Goal: Navigation & Orientation: Find specific page/section

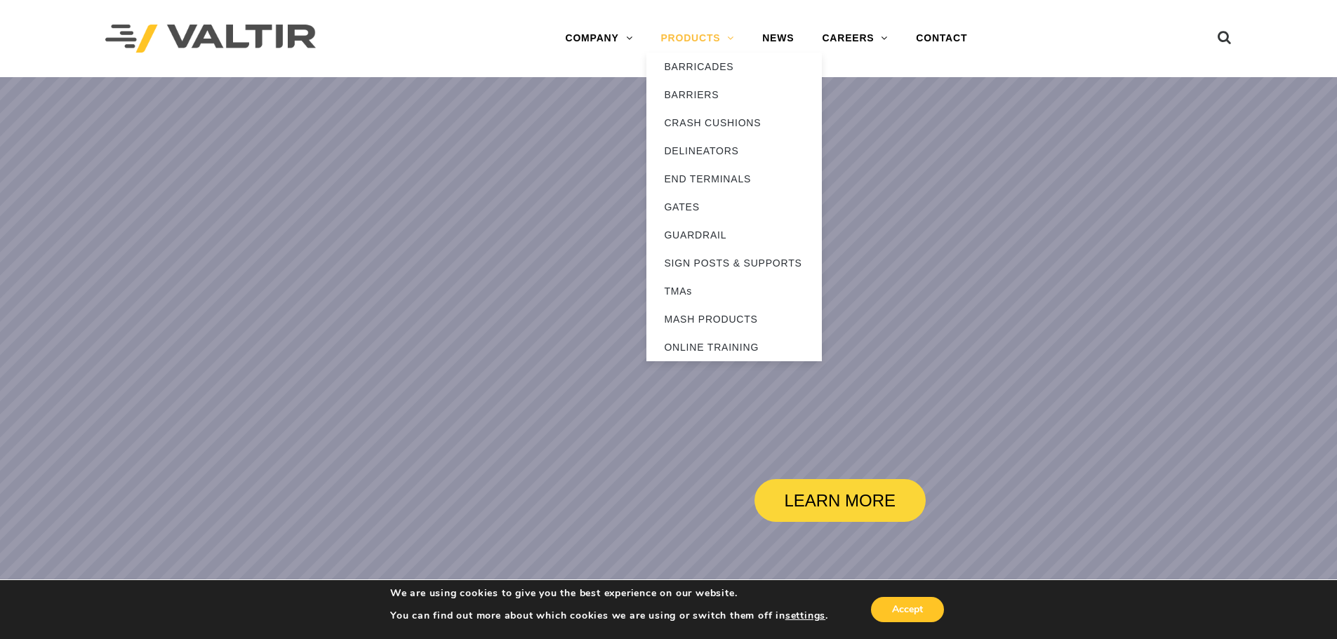
click at [685, 36] on link "PRODUCTS" at bounding box center [697, 39] width 102 height 28
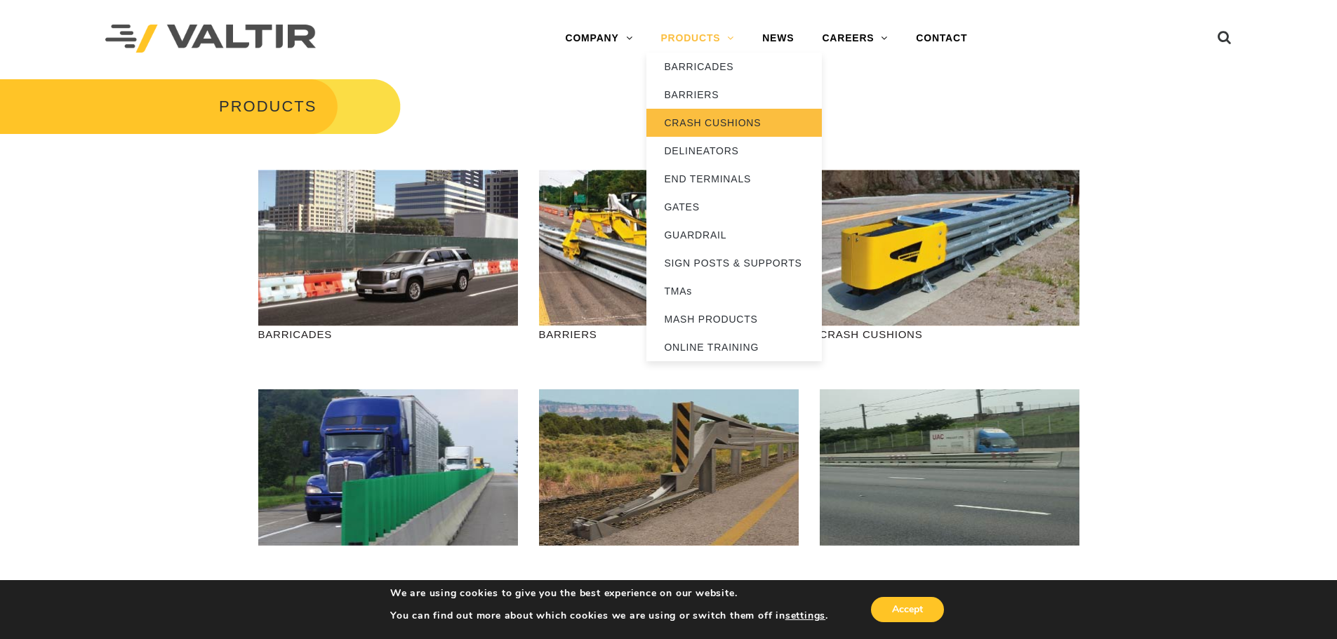
click at [686, 121] on link "CRASH CUSHIONS" at bounding box center [733, 123] width 175 height 28
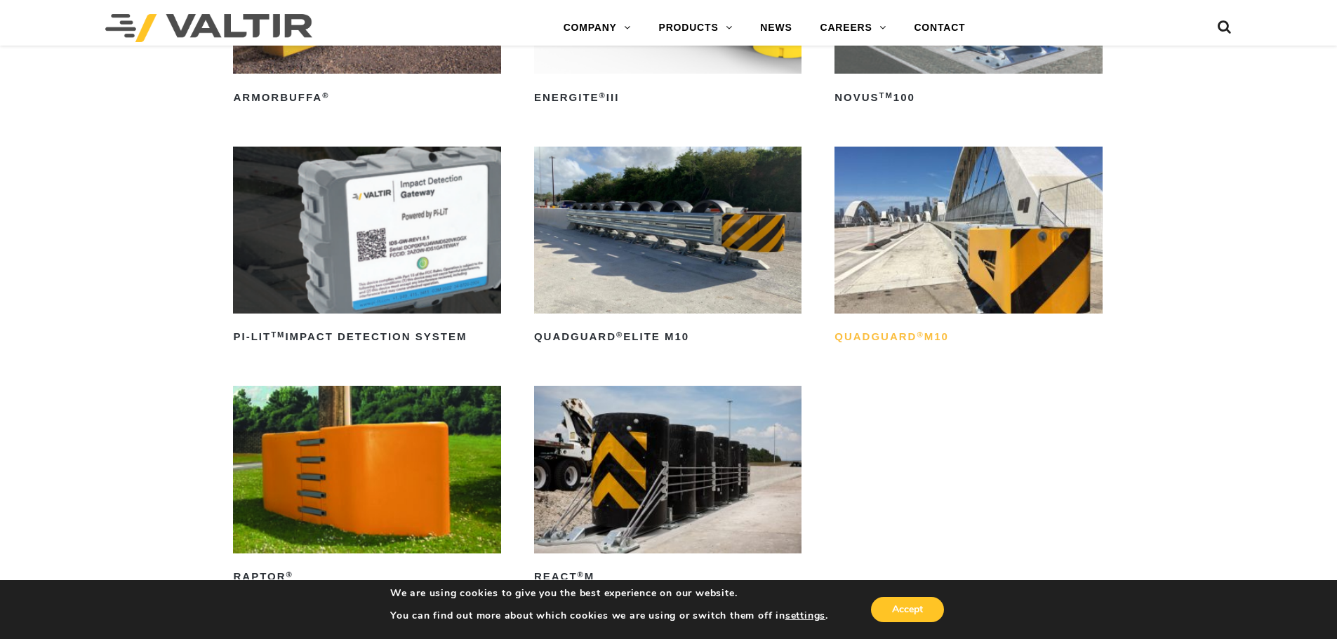
scroll to position [211, 0]
